Goal: Find specific page/section: Find specific page/section

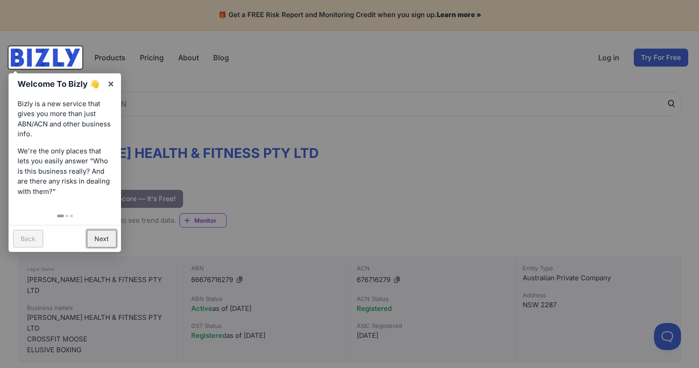
click at [101, 232] on link "Next" at bounding box center [102, 239] width 30 height 18
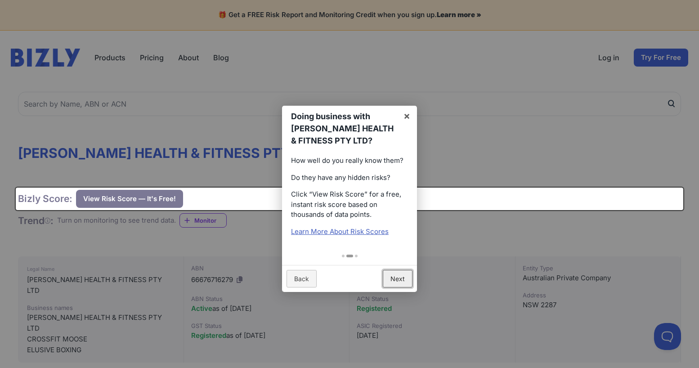
click at [397, 281] on link "Next" at bounding box center [398, 279] width 30 height 18
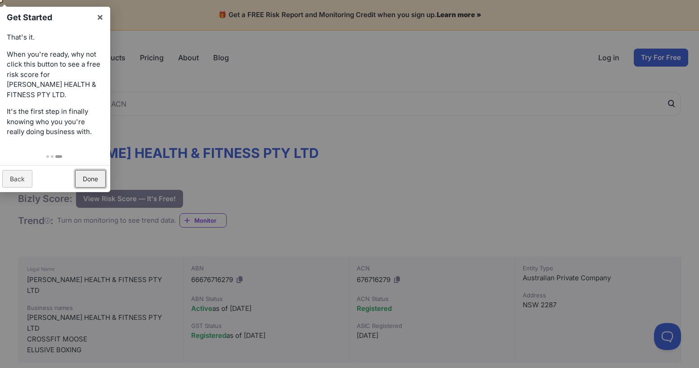
click at [84, 170] on link "Done" at bounding box center [90, 179] width 31 height 18
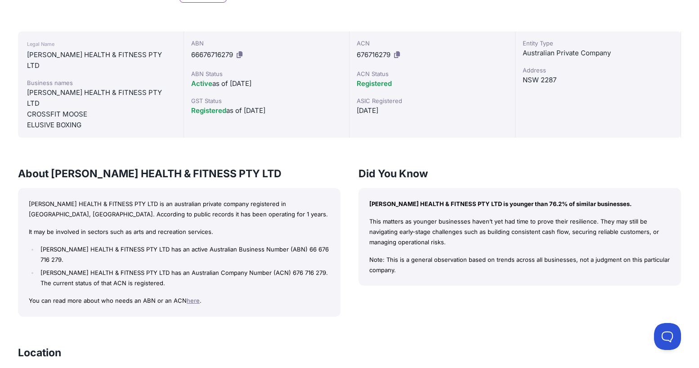
scroll to position [180, 0]
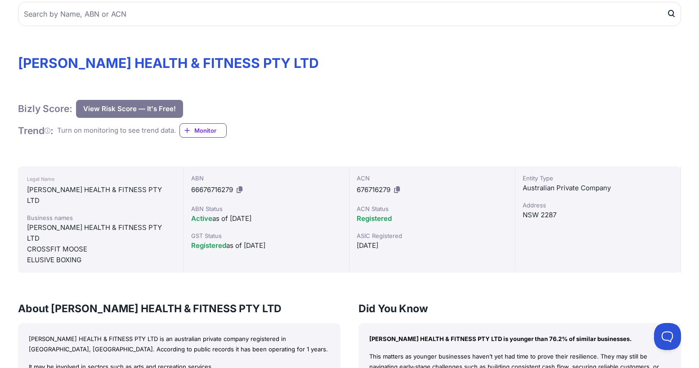
scroll to position [0, 0]
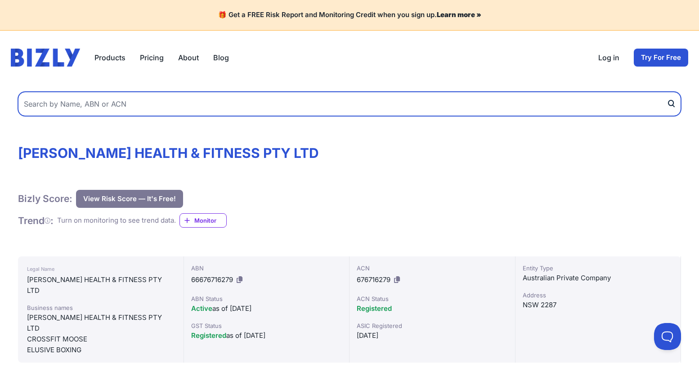
click at [111, 101] on input "text" at bounding box center [349, 104] width 663 height 24
paste input "THE 3 AMIGOS SUPER FUND"
type input "THE 3 AMIGOS SUPER FUND"
click at [666, 92] on button "submit" at bounding box center [673, 104] width 14 height 24
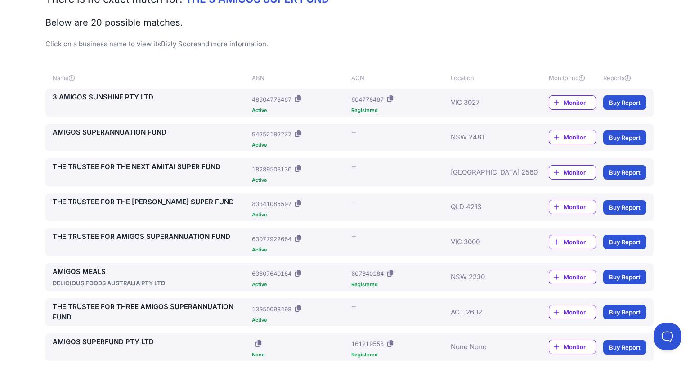
scroll to position [180, 0]
